Goal: Information Seeking & Learning: Learn about a topic

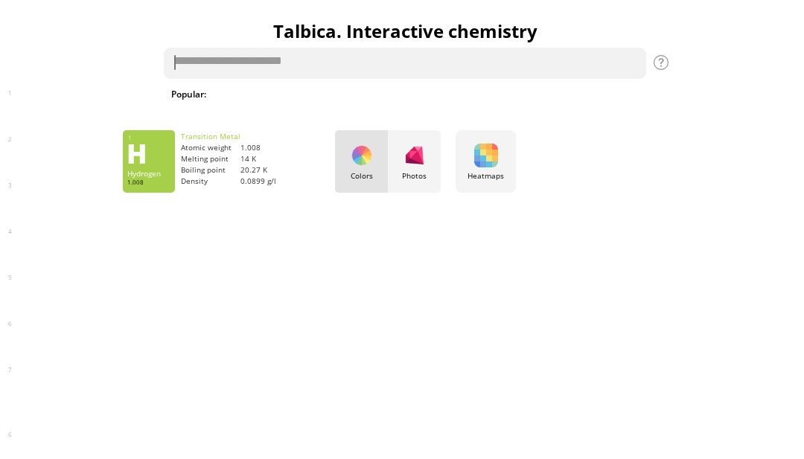
scroll to position [0, 4]
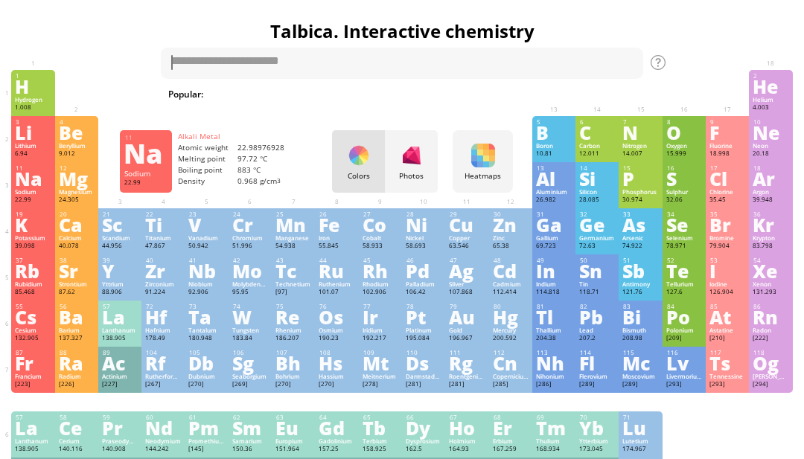
click at [23, 187] on div "Na" at bounding box center [33, 178] width 36 height 16
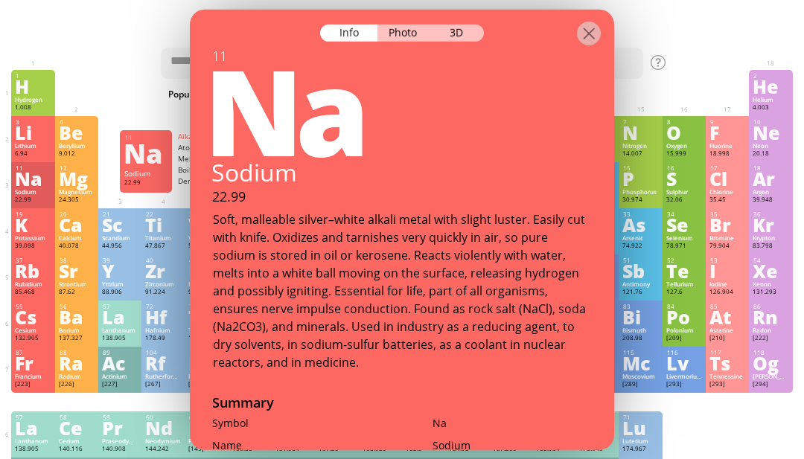
click at [593, 26] on div at bounding box center [589, 33] width 24 height 24
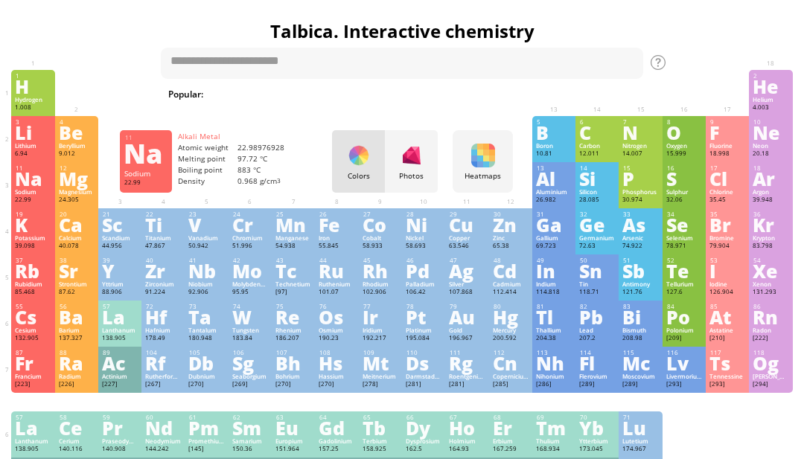
click at [22, 279] on div "Rb" at bounding box center [33, 271] width 36 height 16
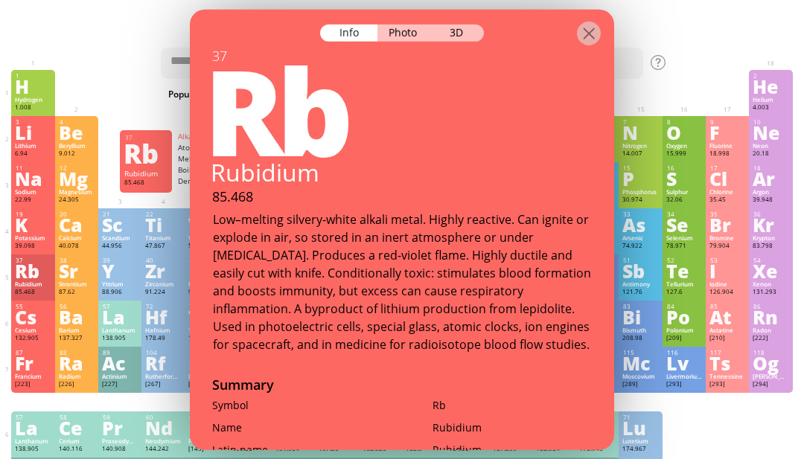
click at [453, 24] on div "3D" at bounding box center [457, 32] width 54 height 17
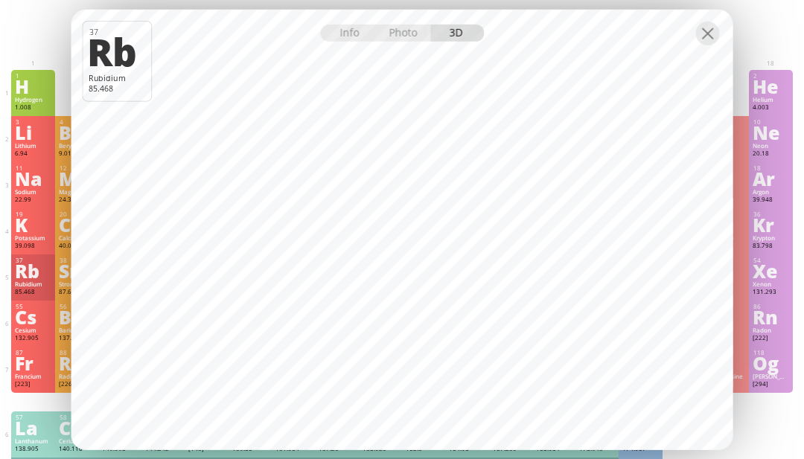
click at [710, 45] on div at bounding box center [708, 33] width 24 height 24
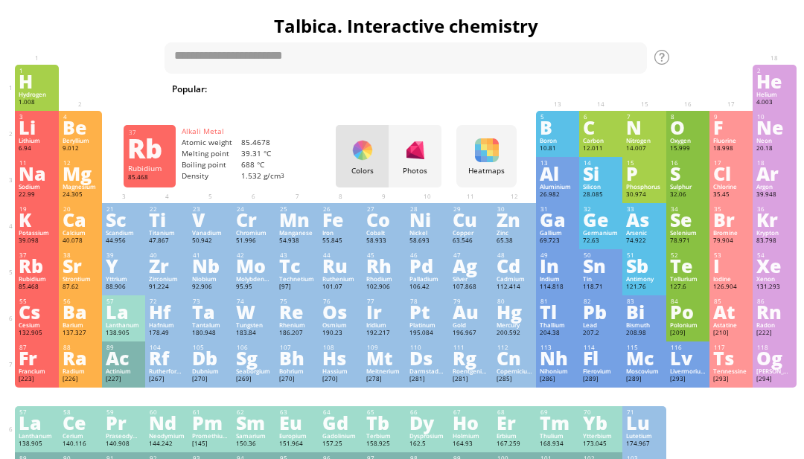
scroll to position [5, 0]
click at [42, 228] on div "K" at bounding box center [37, 219] width 36 height 16
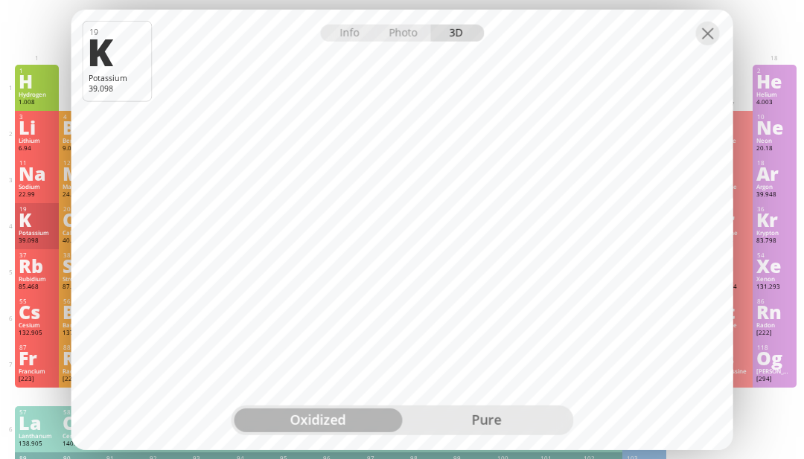
click at [474, 433] on div "pure" at bounding box center [486, 421] width 168 height 24
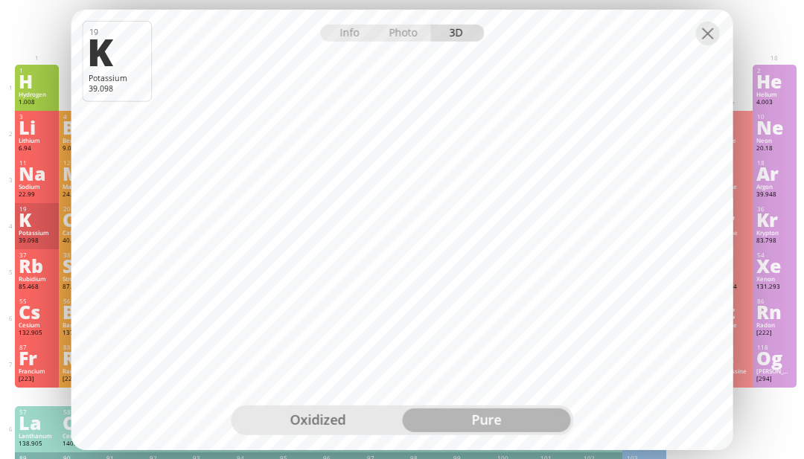
click at [704, 45] on div at bounding box center [708, 33] width 24 height 24
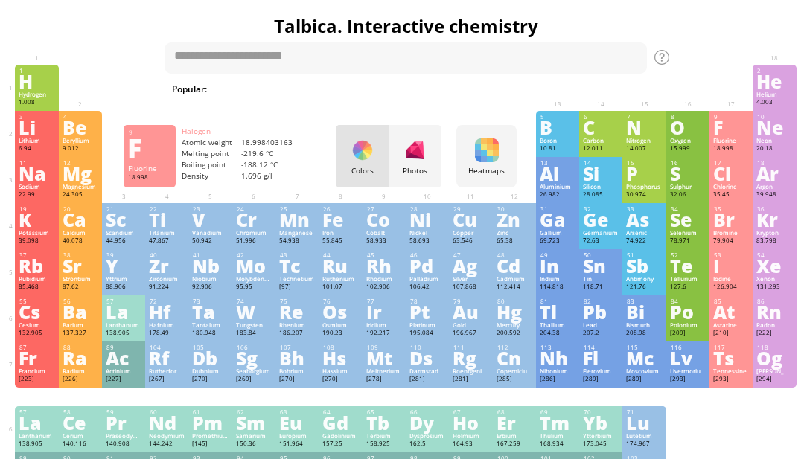
click at [733, 124] on div "F" at bounding box center [731, 127] width 36 height 16
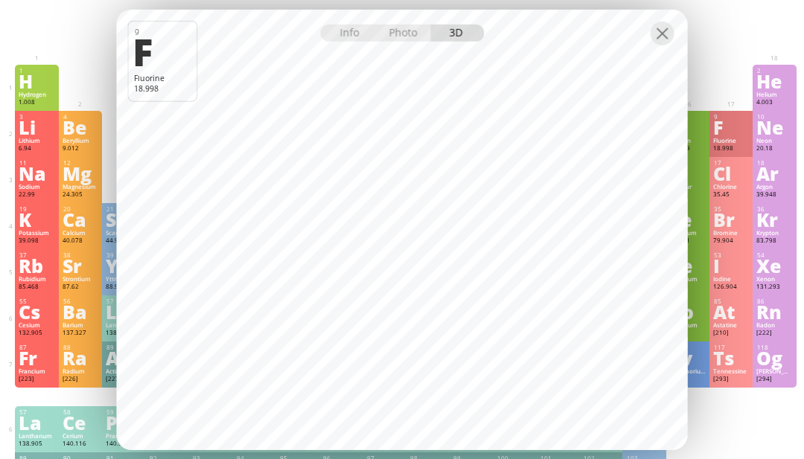
scroll to position [2, 0]
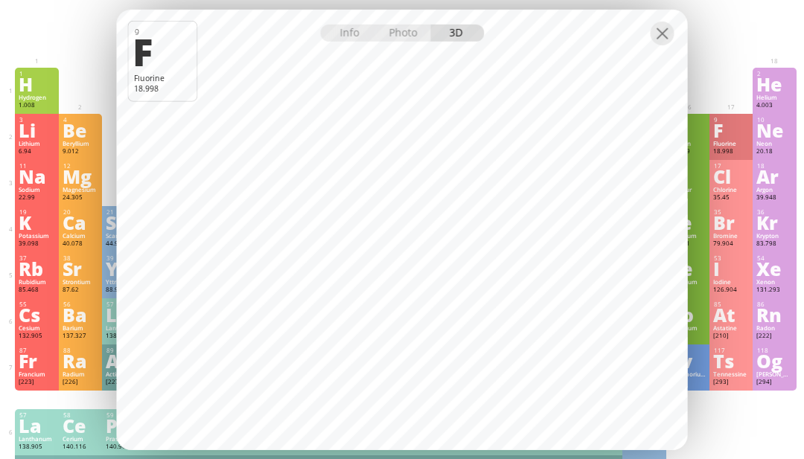
click at [416, 35] on div at bounding box center [402, 22] width 571 height 26
click at [392, 41] on div "Photo" at bounding box center [404, 32] width 54 height 17
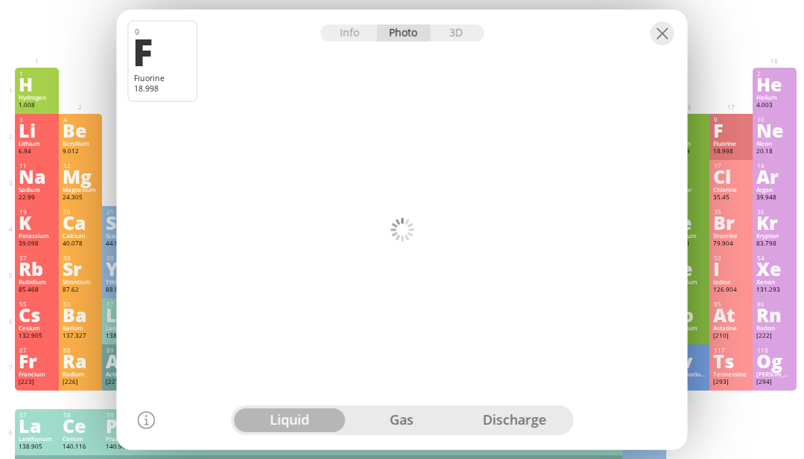
click at [406, 35] on div at bounding box center [402, 22] width 571 height 26
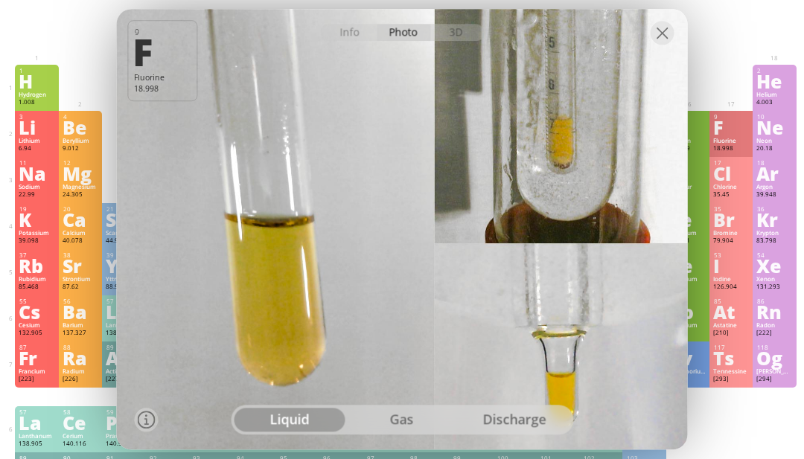
click at [407, 433] on div "gas" at bounding box center [402, 421] width 112 height 24
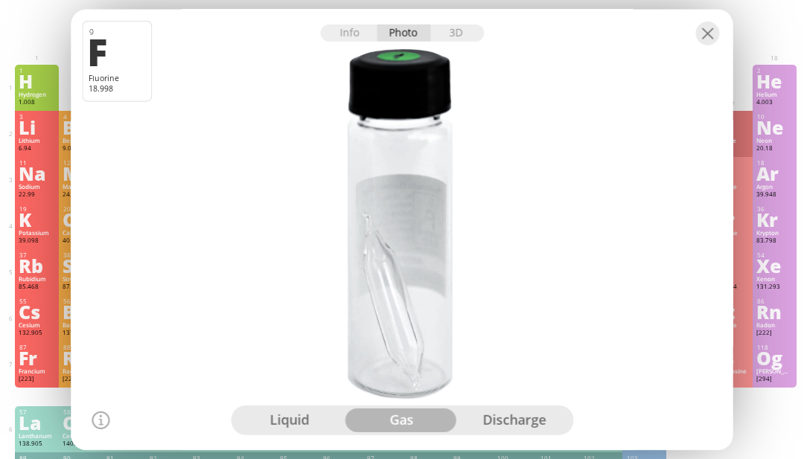
click at [538, 433] on div "discharge" at bounding box center [514, 421] width 112 height 24
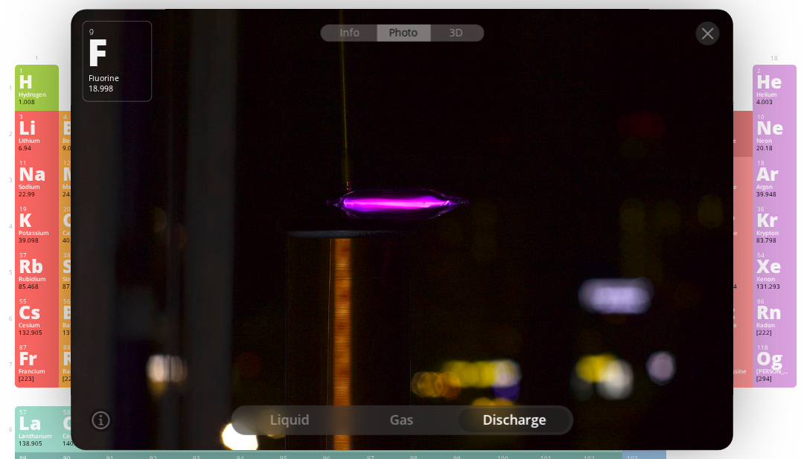
click at [277, 433] on div "liquid" at bounding box center [290, 421] width 112 height 24
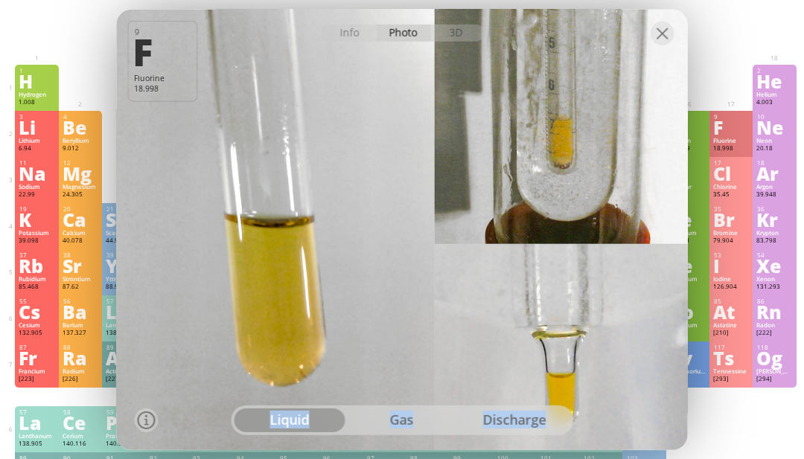
click at [347, 41] on div "Info" at bounding box center [348, 32] width 57 height 17
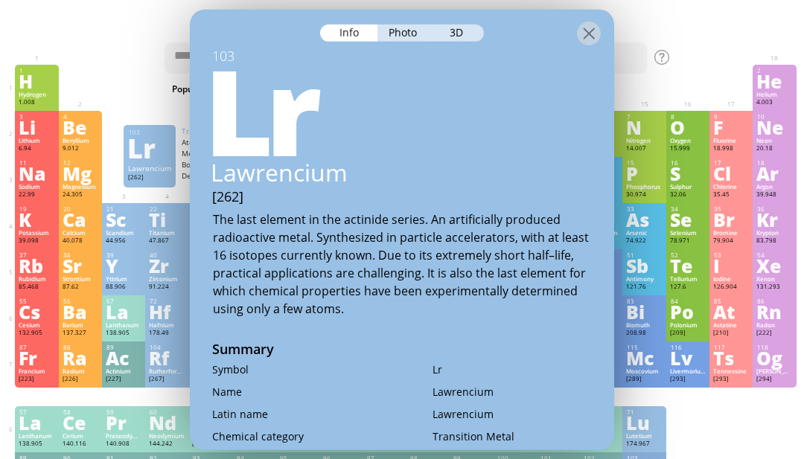
click at [707, 459] on div "1 H Hydrogen 1.008 −1, +1 −1, +1 -259.14 °C -252.87 °C 0.0899 g/l 1s 1 2 He Hel…" at bounding box center [405, 282] width 781 height 434
click at [585, 45] on div at bounding box center [589, 33] width 24 height 24
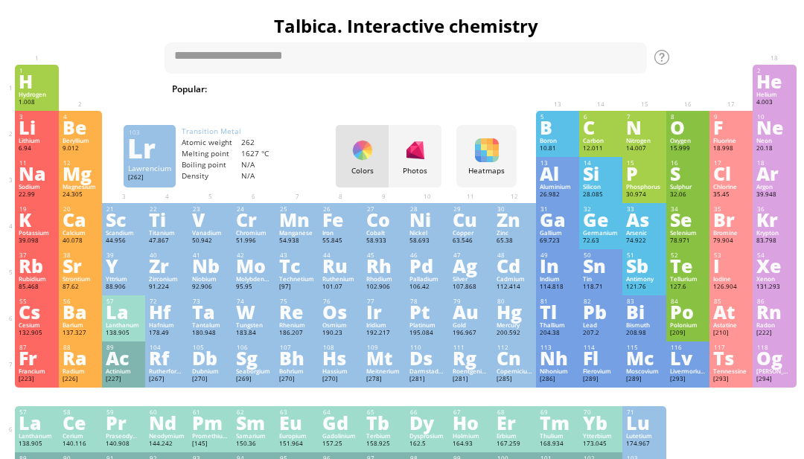
click at [721, 200] on div "35.45" at bounding box center [731, 195] width 36 height 9
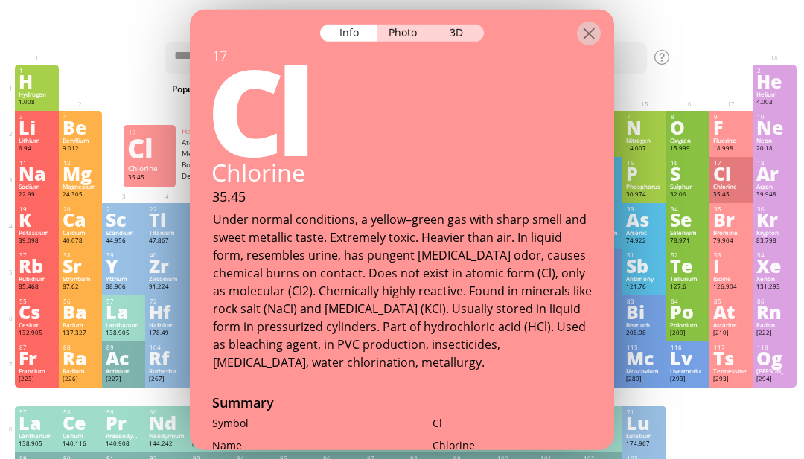
click at [447, 33] on div "3D" at bounding box center [457, 32] width 54 height 17
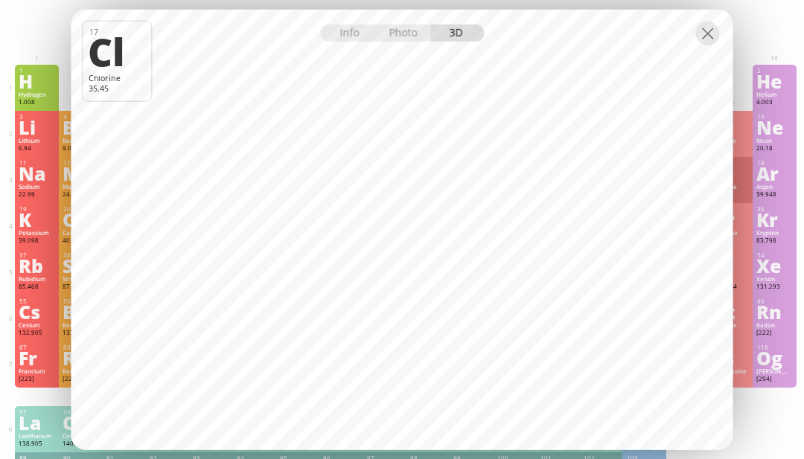
click at [699, 45] on div at bounding box center [708, 33] width 24 height 24
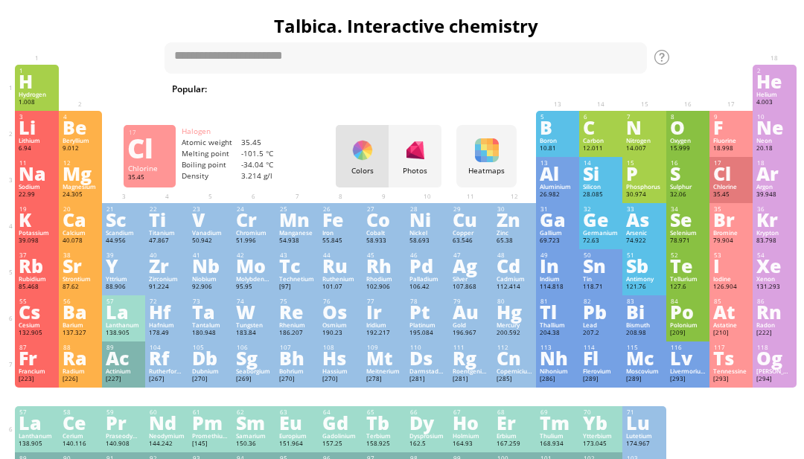
click at [702, 71] on div at bounding box center [688, 71] width 36 height 9
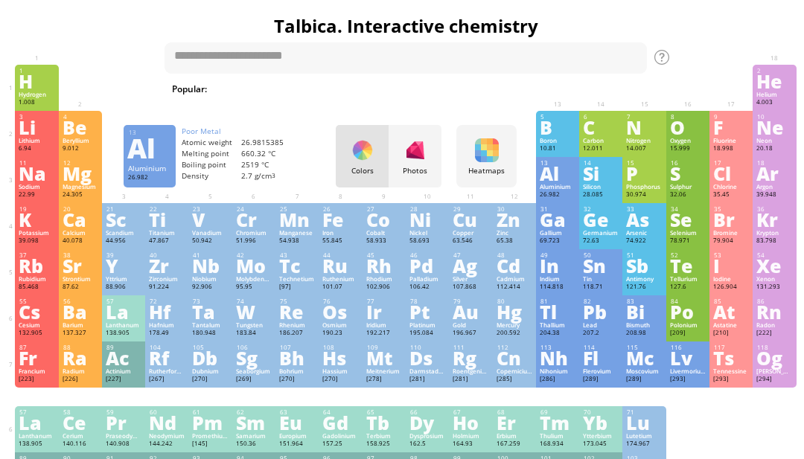
click at [574, 164] on div "13 Al Aluminium 26.982 −2, −1, 0, +1, +2, +3 −2, −1, 0, +1, +2, +3 660.32 °C 25…" at bounding box center [557, 180] width 43 height 46
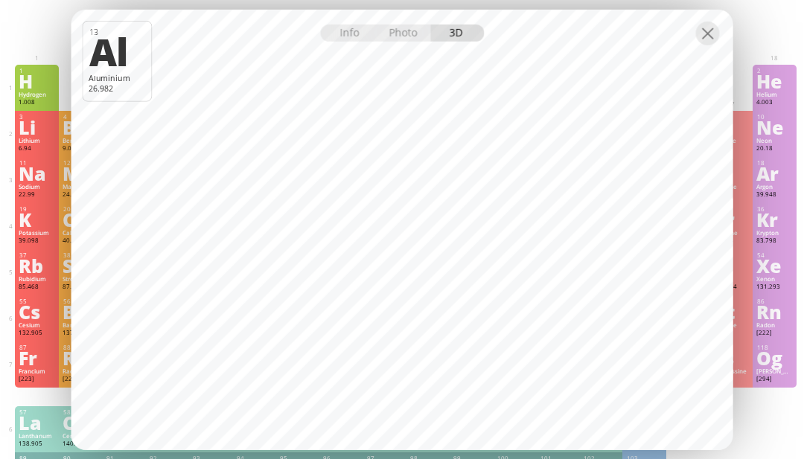
click at [715, 45] on div at bounding box center [708, 33] width 24 height 24
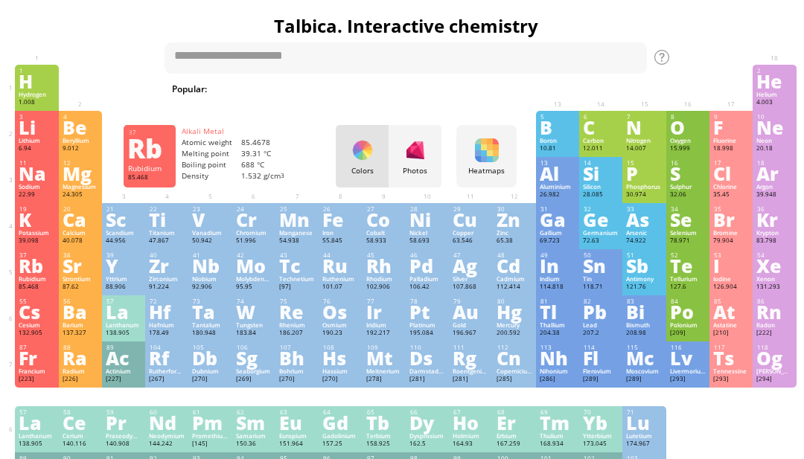
click at [27, 274] on div "Rb" at bounding box center [37, 266] width 36 height 16
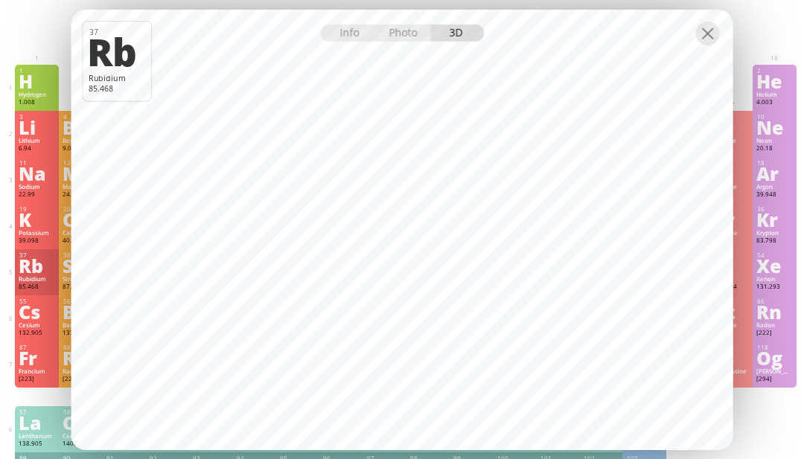
click at [722, 35] on div at bounding box center [402, 22] width 662 height 26
click at [708, 45] on div at bounding box center [708, 33] width 24 height 24
